Goal: Task Accomplishment & Management: Use online tool/utility

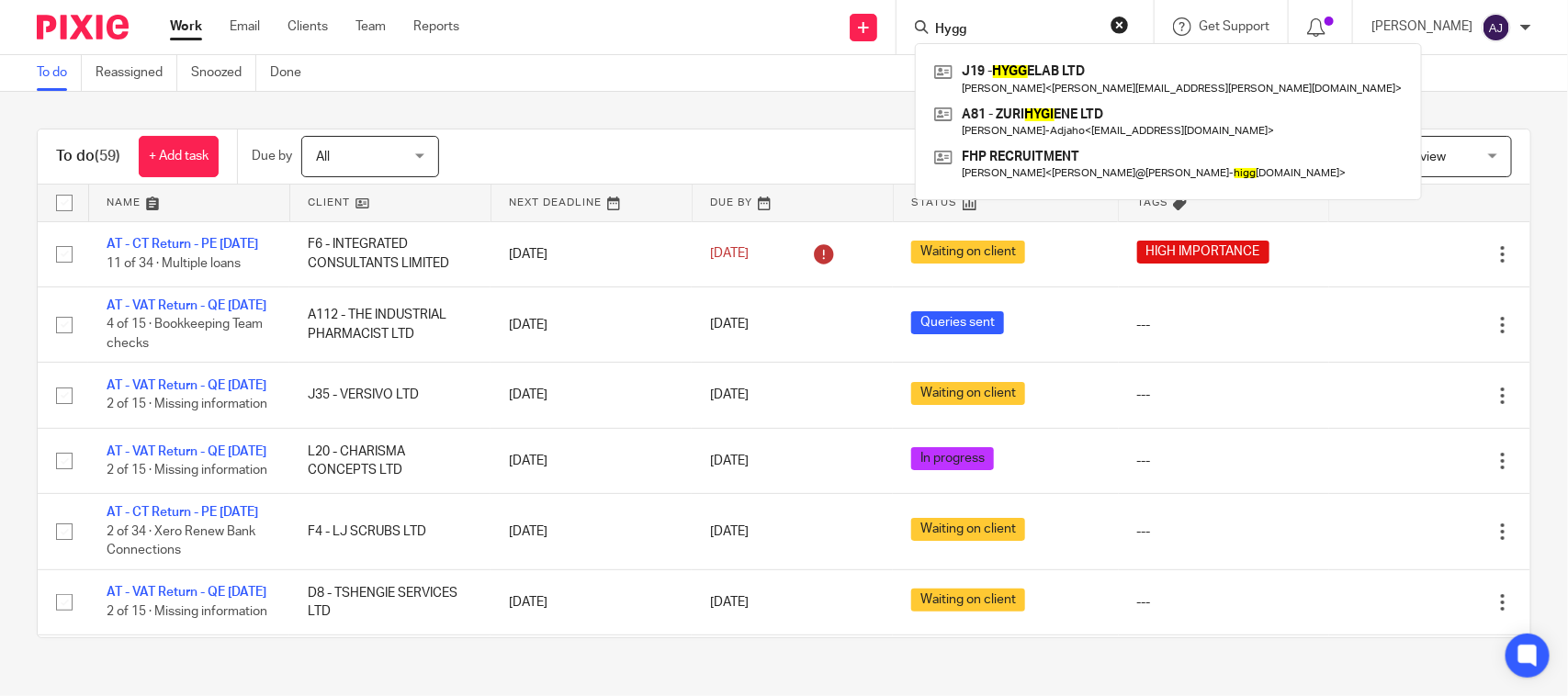
click at [731, 161] on div "Filter (1) Clear View Settings View Settings (1) Filters Clear Save Manage save…" at bounding box center [1000, 156] width 1059 height 41
click at [784, 108] on div "To do (59) + Add task Due by All All [DATE] [DATE] This week Next week This mon…" at bounding box center [784, 384] width 1568 height 584
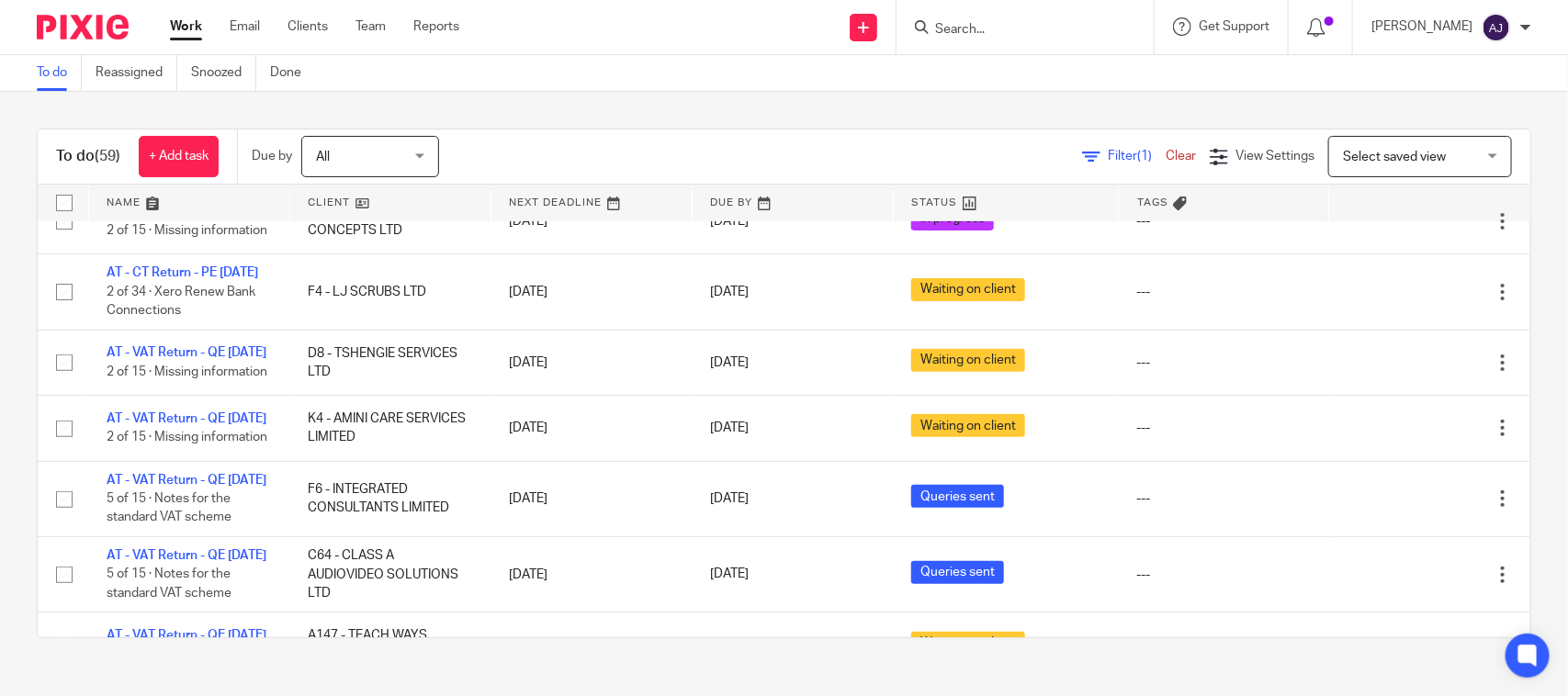
scroll to position [115, 0]
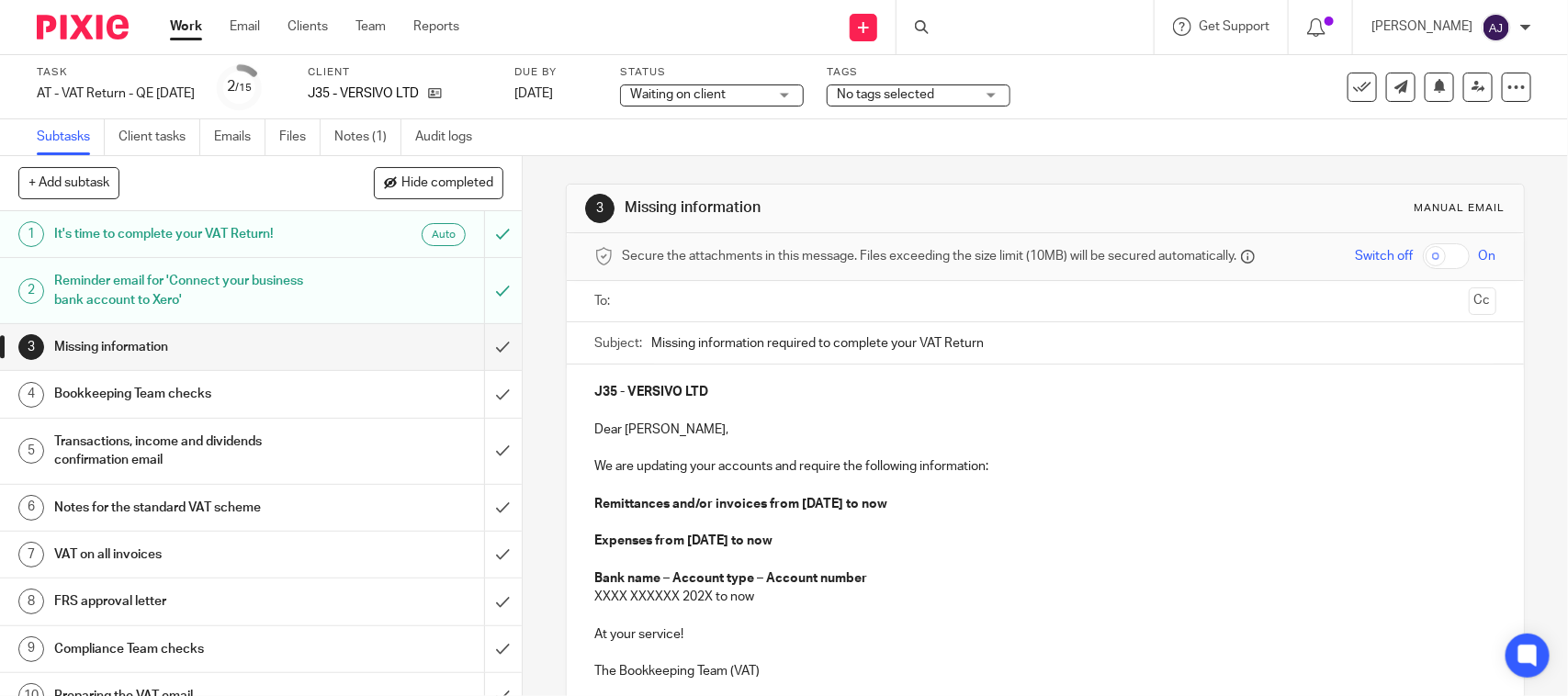
click at [1127, 95] on div "Task AT - VAT Return - QE 31-08-2025 Save AT - VAT Return - QE 31-08-2025 2 /15…" at bounding box center [660, 86] width 1245 height 44
click at [1140, 168] on div "3 Missing information Manual email Secure the attachments in this message. File…" at bounding box center [1045, 507] width 958 height 703
click at [1261, 133] on div "Subtasks Client tasks Emails Files Notes (1) Audit logs" at bounding box center [784, 138] width 1568 height 37
click at [962, 190] on div "3 Missing information Manual email" at bounding box center [1045, 209] width 956 height 48
click at [975, 179] on div "3 Missing information Manual email Secure the attachments in this message. File…" at bounding box center [1045, 507] width 958 height 703
